Goal: Answer question/provide support

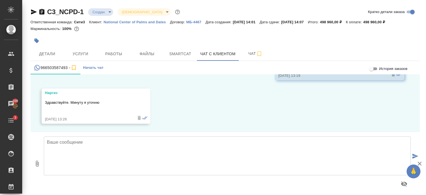
scroll to position [1679, 0]
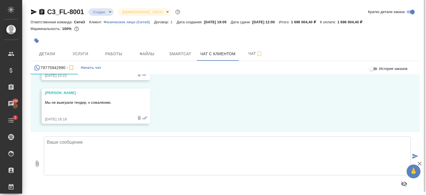
scroll to position [1889, 0]
type textarea "Поняла"
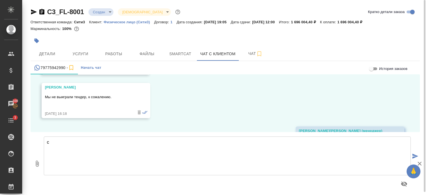
scroll to position [1932, 0]
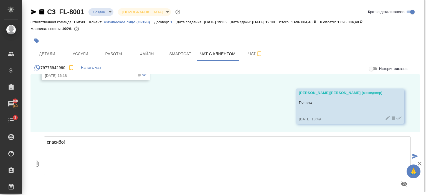
type textarea "спасибо!"
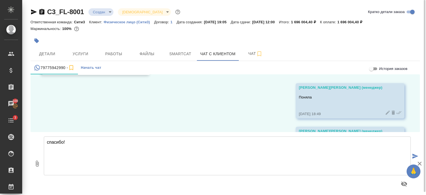
scroll to position [1976, 0]
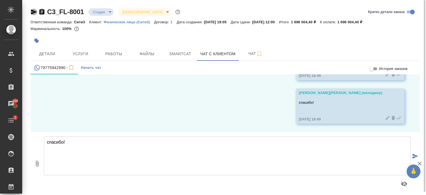
click at [34, 12] on icon "button" at bounding box center [34, 11] width 6 height 5
click at [52, 54] on span "Детали" at bounding box center [47, 53] width 27 height 7
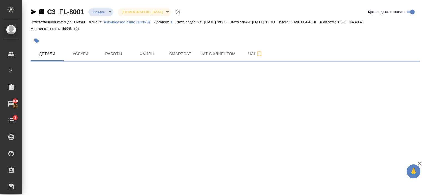
select select "RU"
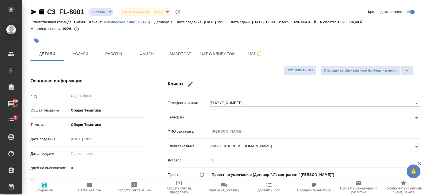
type textarea "x"
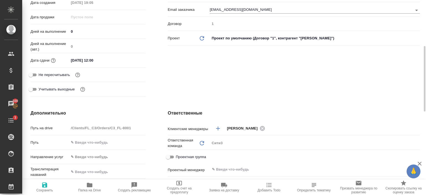
scroll to position [137, 0]
type textarea "x"
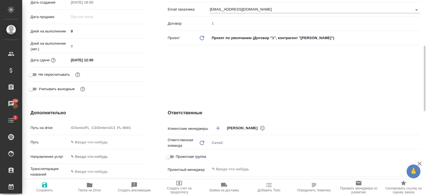
type textarea "x"
